Goal: Information Seeking & Learning: Learn about a topic

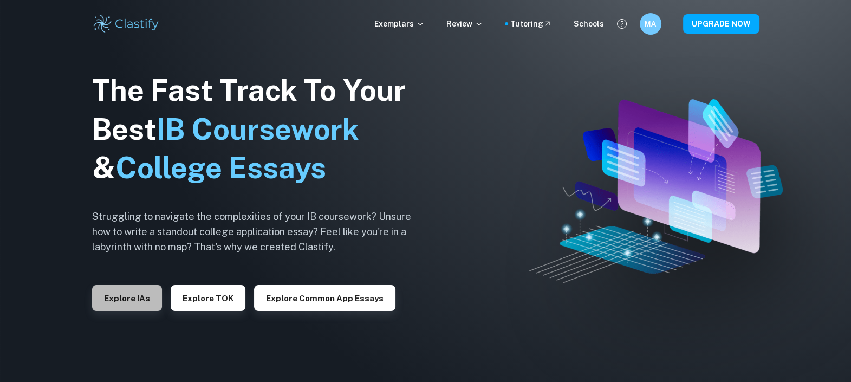
click at [122, 286] on button "Explore IAs" at bounding box center [127, 298] width 70 height 26
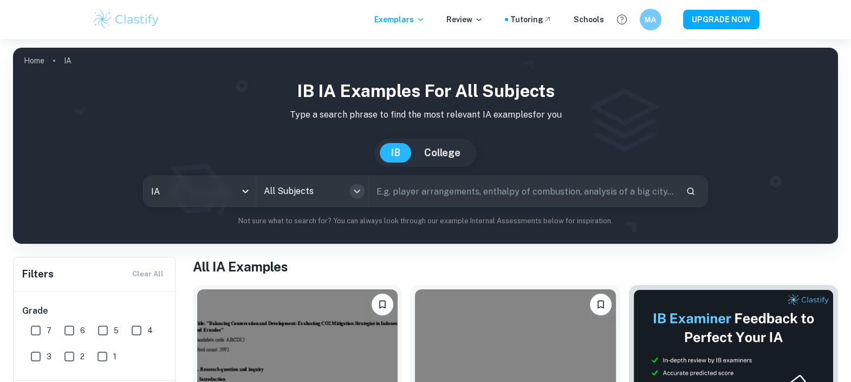
click at [359, 192] on icon "Open" at bounding box center [357, 191] width 13 height 13
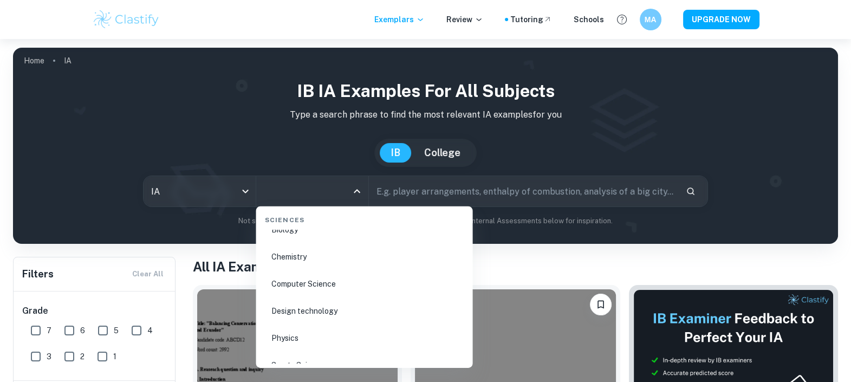
scroll to position [1694, 0]
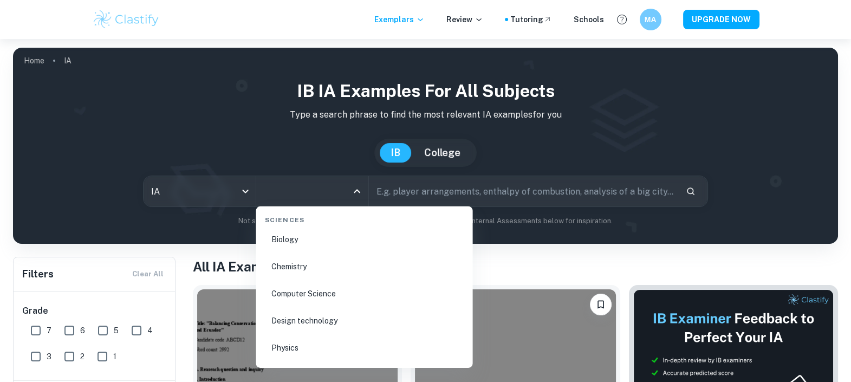
click at [289, 269] on li "Chemistry" at bounding box center [365, 266] width 208 height 25
type input "Chemistry"
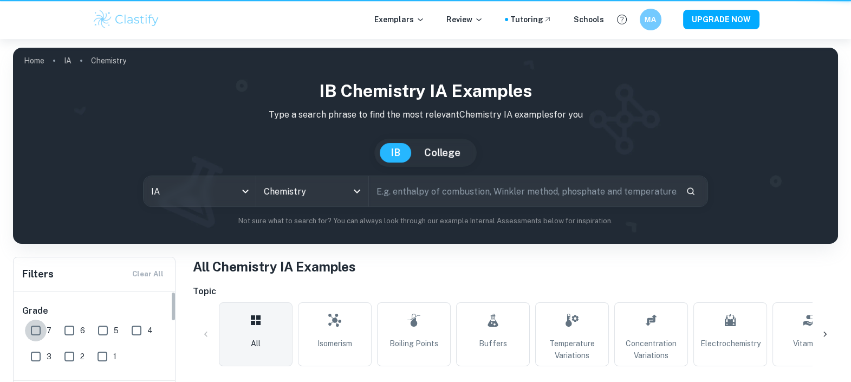
click at [35, 327] on input "7" at bounding box center [36, 331] width 22 height 22
checkbox input "true"
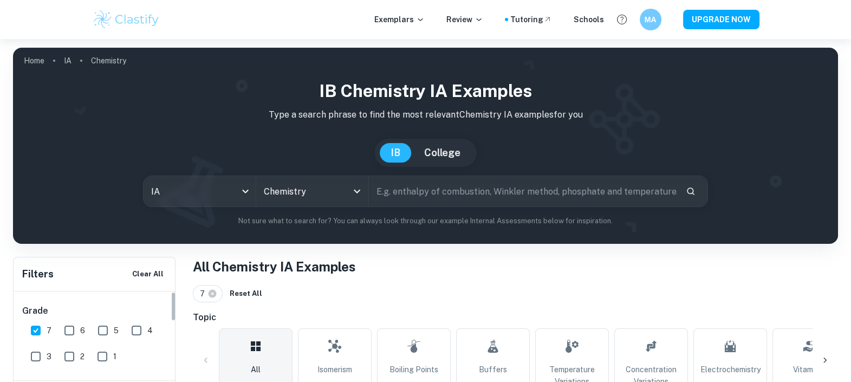
click at [70, 329] on input "6" at bounding box center [70, 331] width 22 height 22
checkbox input "true"
click at [404, 190] on input "text" at bounding box center [523, 191] width 308 height 30
type input "h"
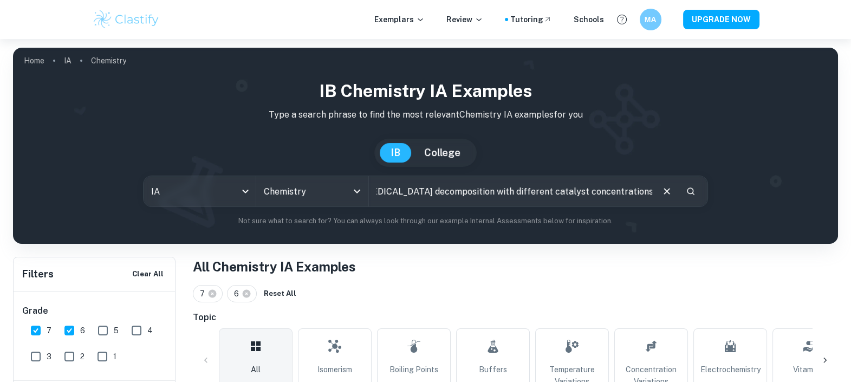
type input "[MEDICAL_DATA] decomposition with different catalyst concentrations"
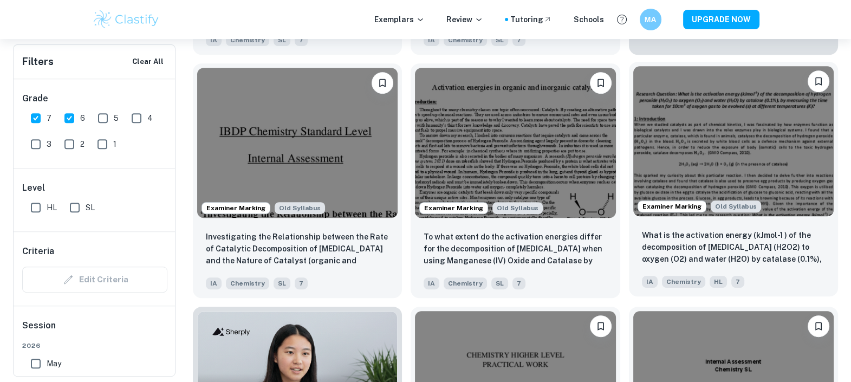
scroll to position [591, 0]
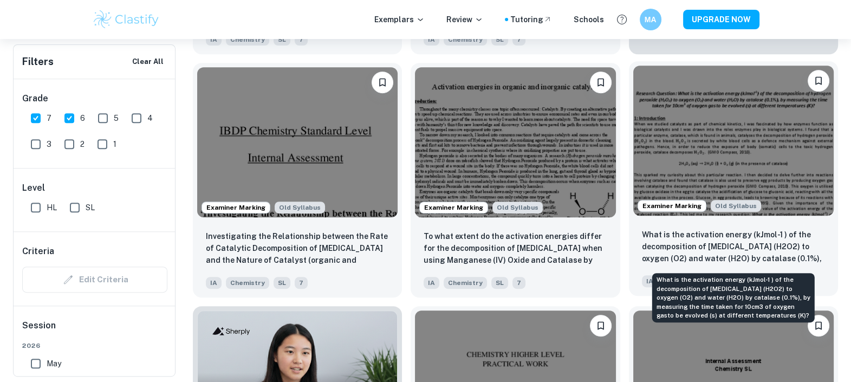
click at [740, 247] on p "What is the activation energy (kJmol-1 ) of the decomposition of [MEDICAL_DATA]…" at bounding box center [733, 247] width 183 height 37
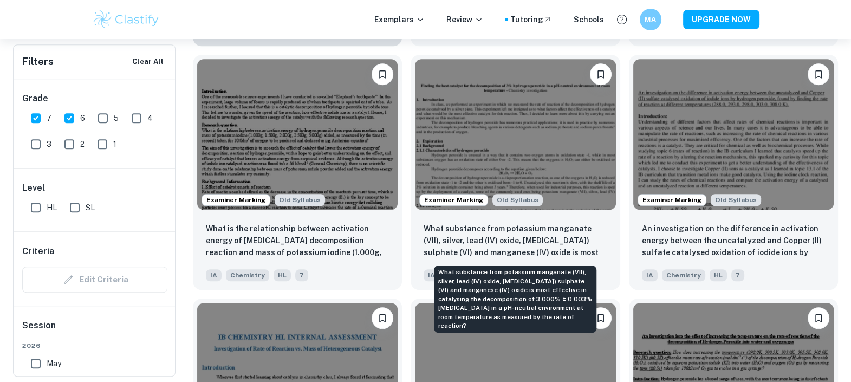
scroll to position [1086, 0]
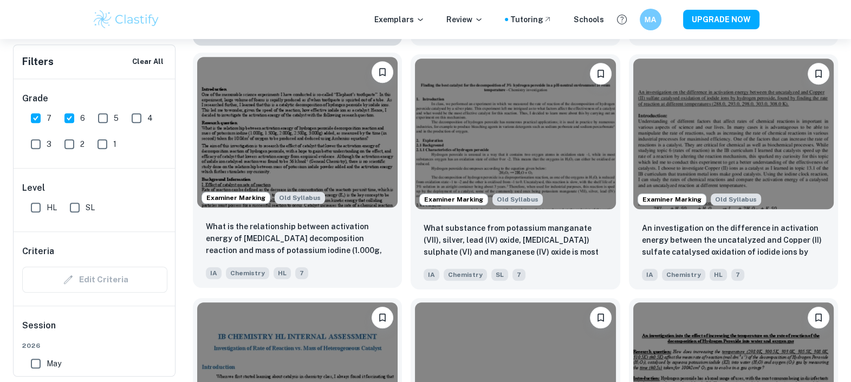
click at [297, 219] on div "What is the relationship between activation energy of [MEDICAL_DATA] decomposit…" at bounding box center [297, 250] width 209 height 76
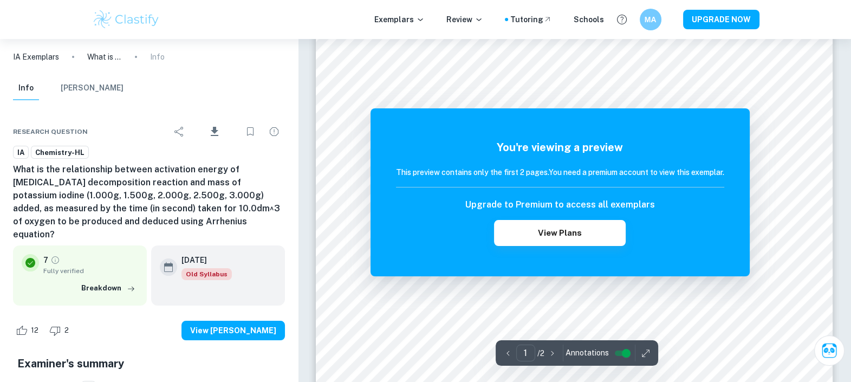
scroll to position [131, 0]
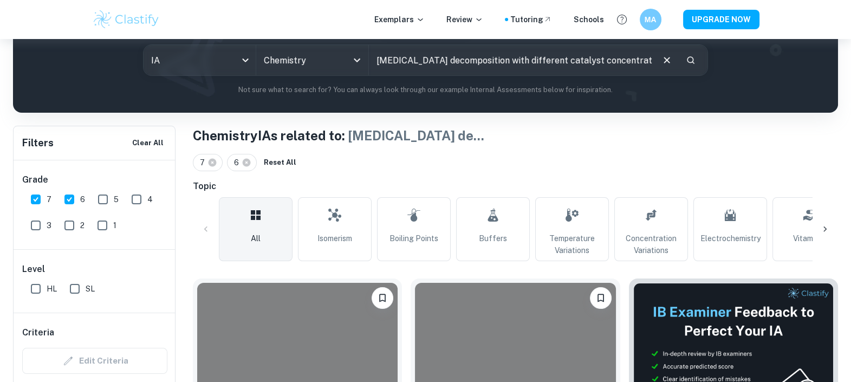
scroll to position [1086, 0]
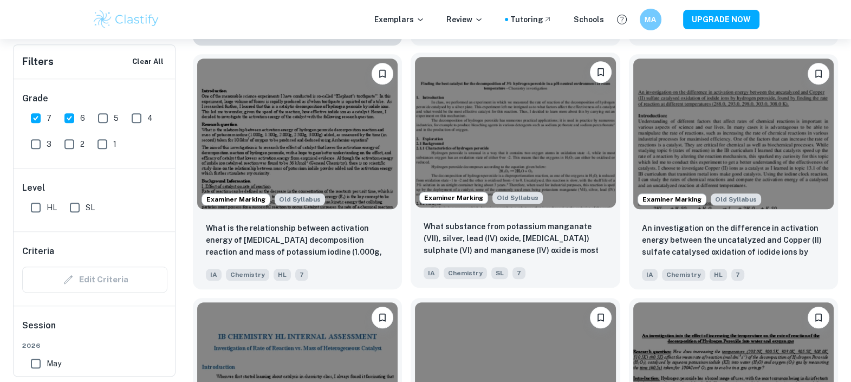
click at [425, 157] on img at bounding box center [515, 132] width 200 height 151
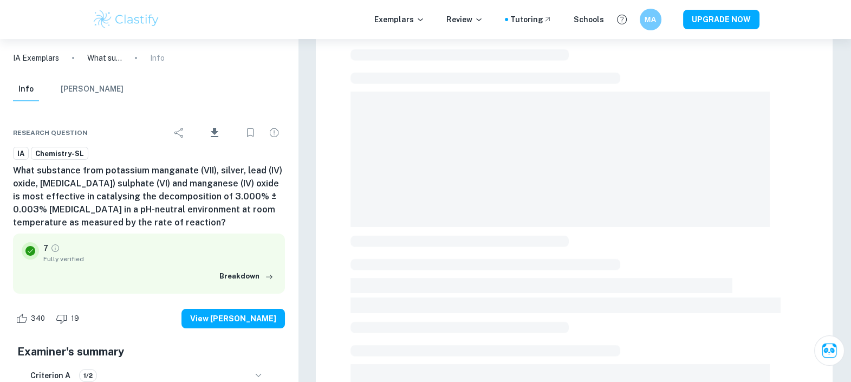
scroll to position [60, 0]
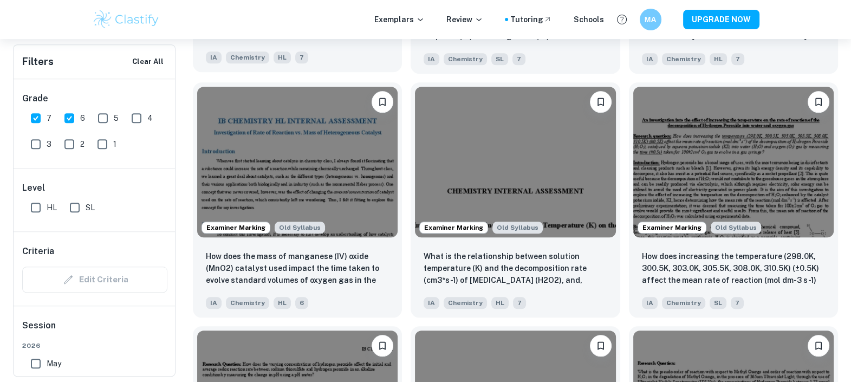
scroll to position [1303, 0]
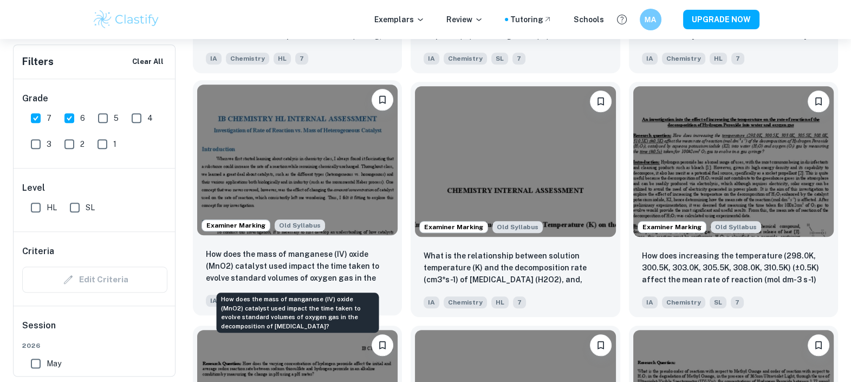
click at [325, 272] on p "How does the mass of manganese (IV) oxide (MnO2) catalyst used impact the time …" at bounding box center [297, 266] width 183 height 37
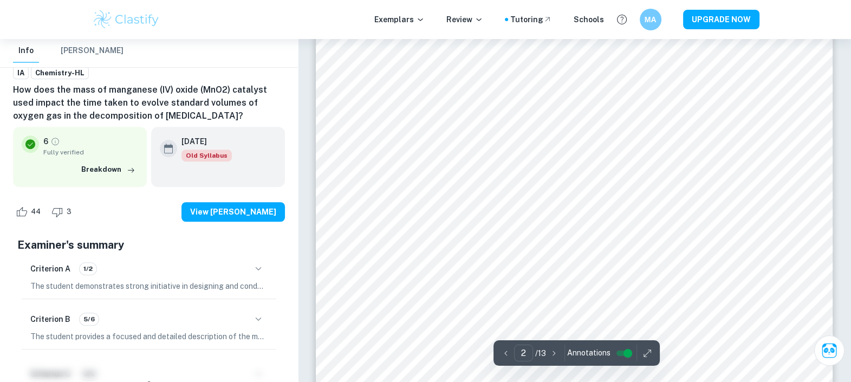
scroll to position [1005, 0]
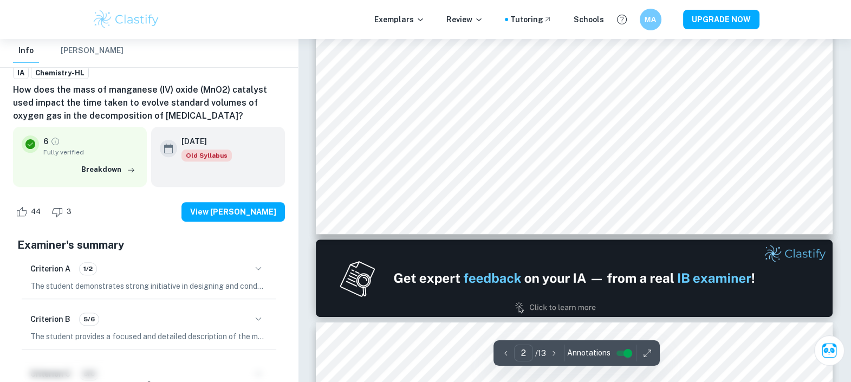
type input "1"
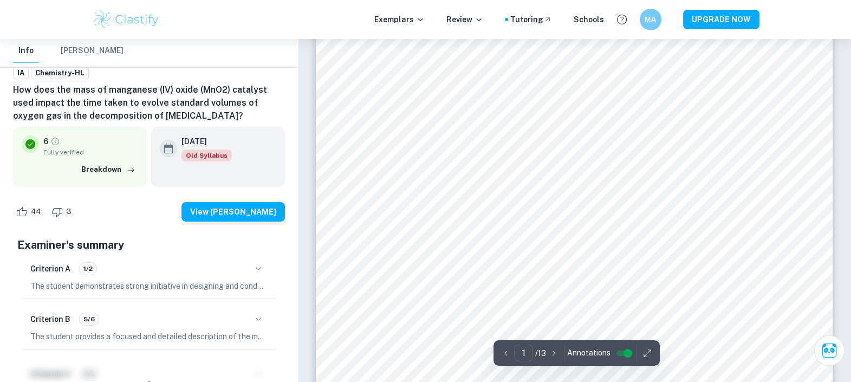
scroll to position [0, 0]
